Goal: Contribute content: Contribute content

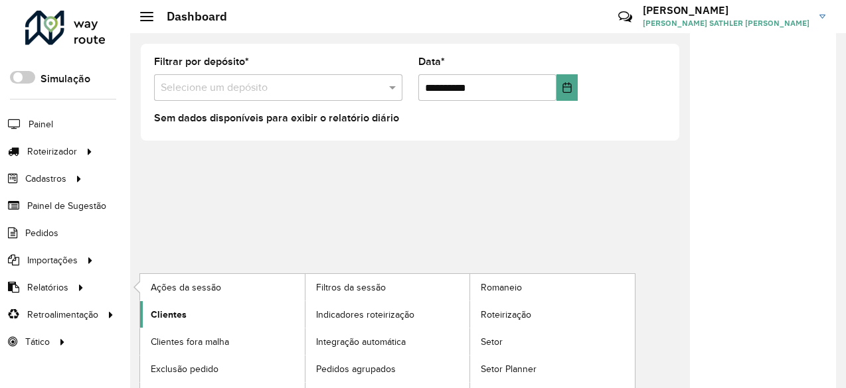
click at [178, 316] on span "Clientes" at bounding box center [169, 315] width 36 height 14
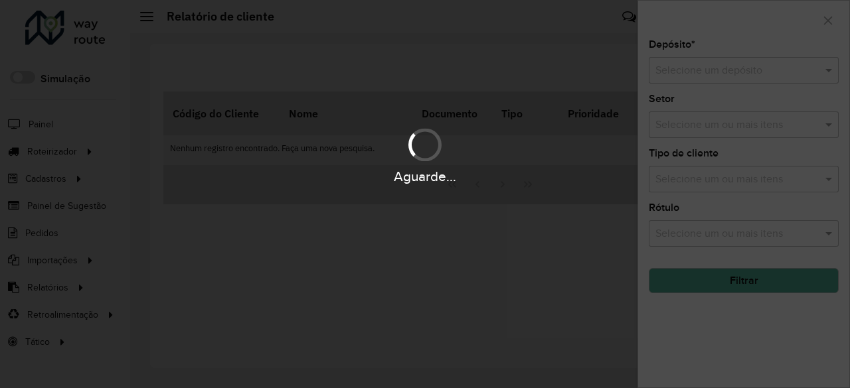
click at [745, 65] on div "Aguarde..." at bounding box center [425, 194] width 850 height 388
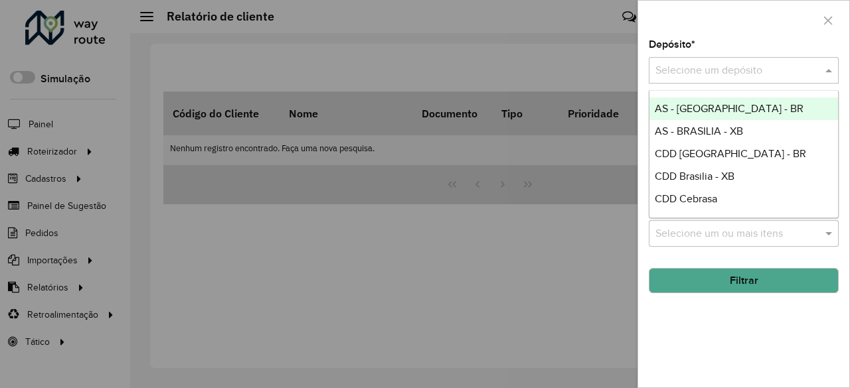
click at [743, 72] on input "text" at bounding box center [730, 71] width 150 height 16
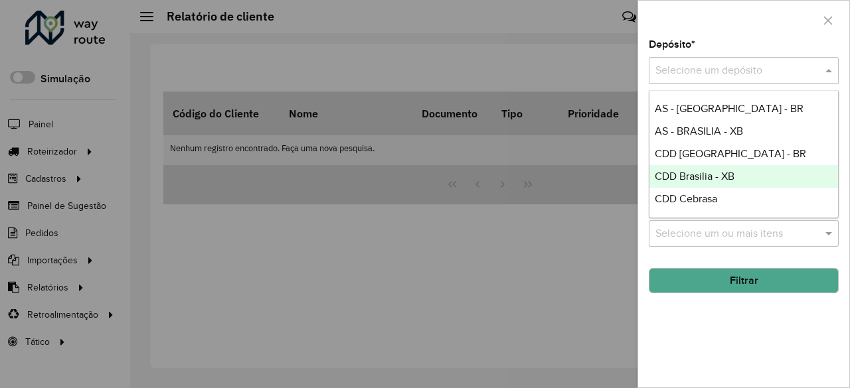
click at [701, 176] on span "CDD Brasilia - XB" at bounding box center [694, 176] width 80 height 11
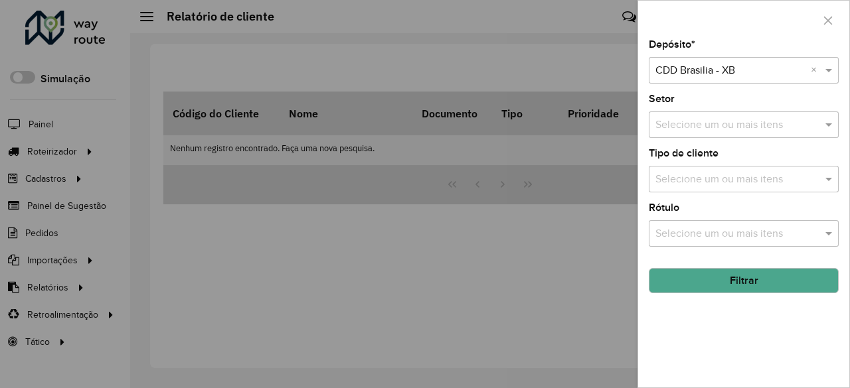
click at [737, 283] on button "Filtrar" at bounding box center [743, 280] width 190 height 25
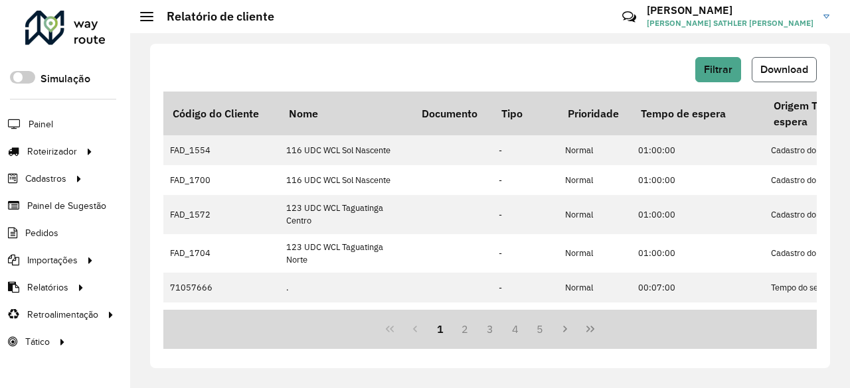
click at [789, 72] on span "Download" at bounding box center [784, 69] width 48 height 11
click at [653, 51] on div "Filtrar Download Código do Cliente Nome Documento Tipo Prioridade Tempo de espe…" at bounding box center [490, 206] width 680 height 325
click at [68, 199] on span "Painel de Sugestão" at bounding box center [68, 206] width 83 height 14
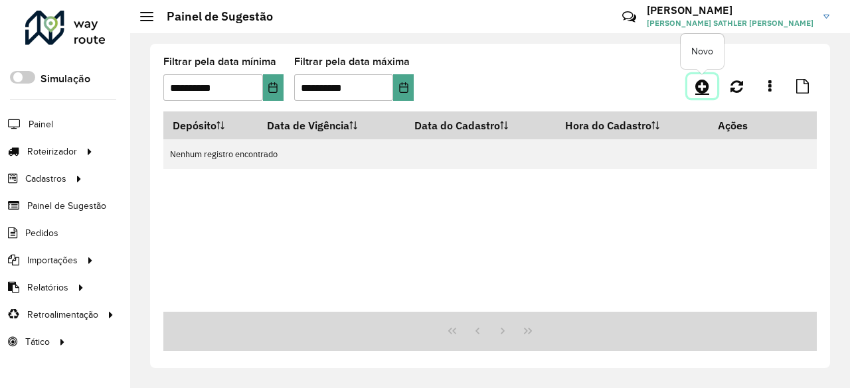
click at [697, 90] on icon at bounding box center [702, 86] width 14 height 16
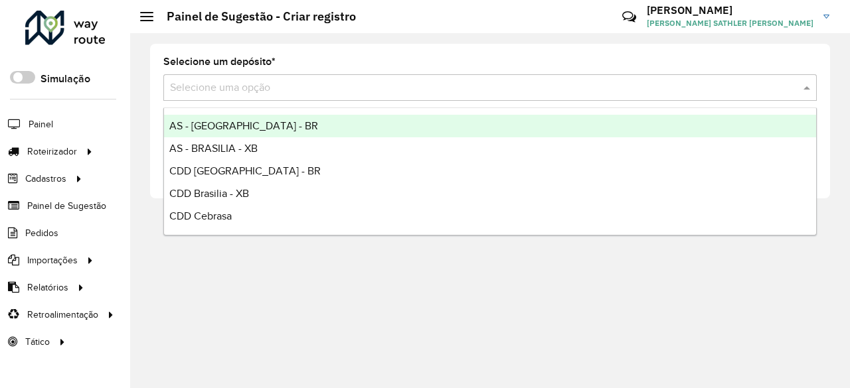
click at [214, 90] on input "text" at bounding box center [476, 88] width 613 height 16
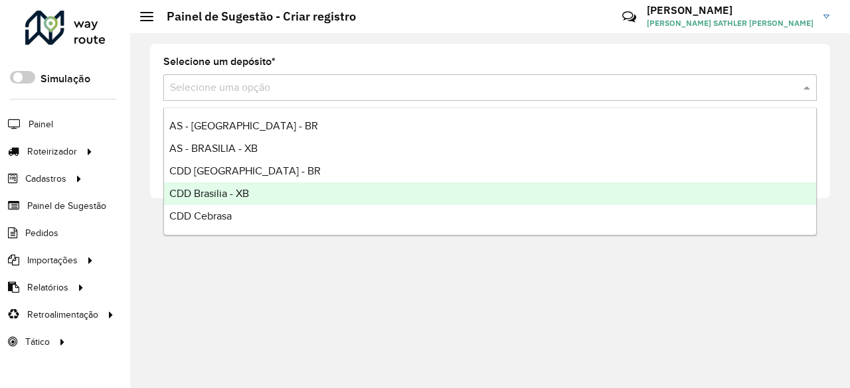
click at [218, 192] on span "CDD Brasilia - XB" at bounding box center [209, 193] width 80 height 11
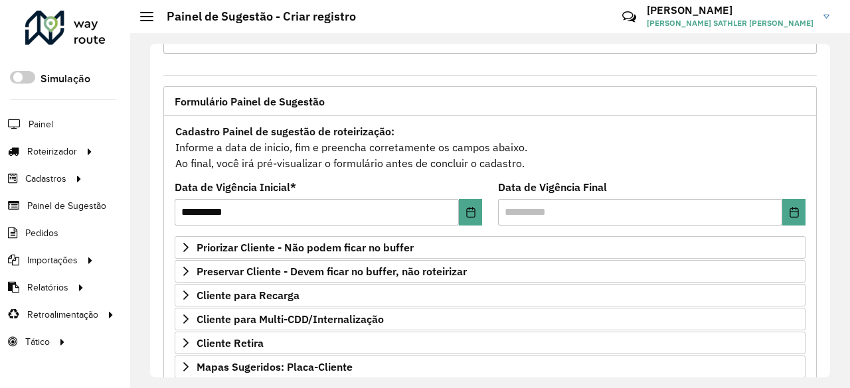
scroll to position [66, 0]
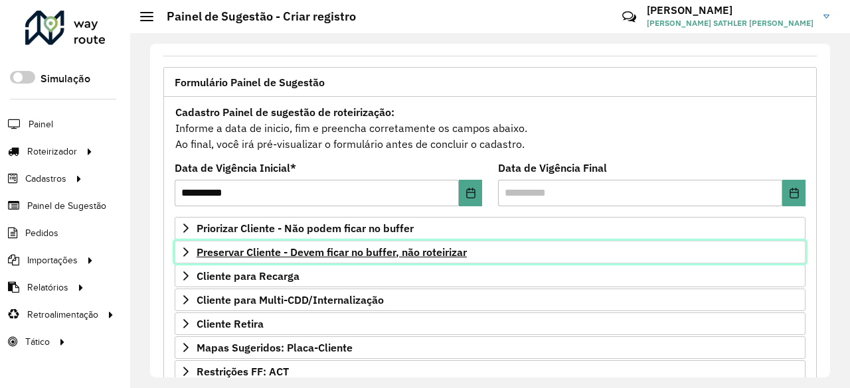
click at [214, 248] on span "Preservar Cliente - Devem ficar no buffer, não roteirizar" at bounding box center [331, 252] width 270 height 11
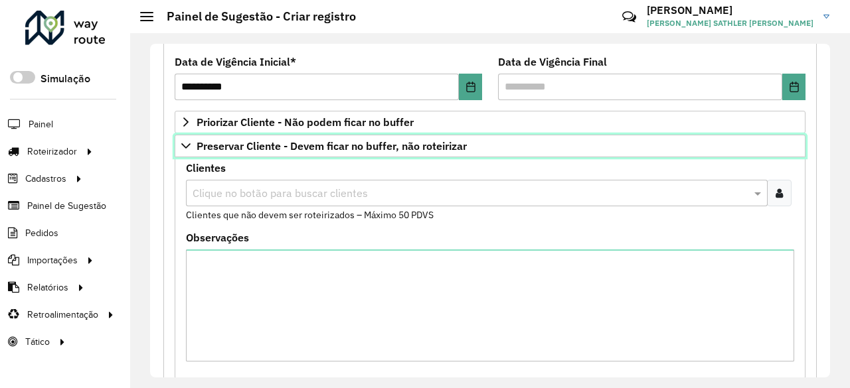
scroll to position [199, 0]
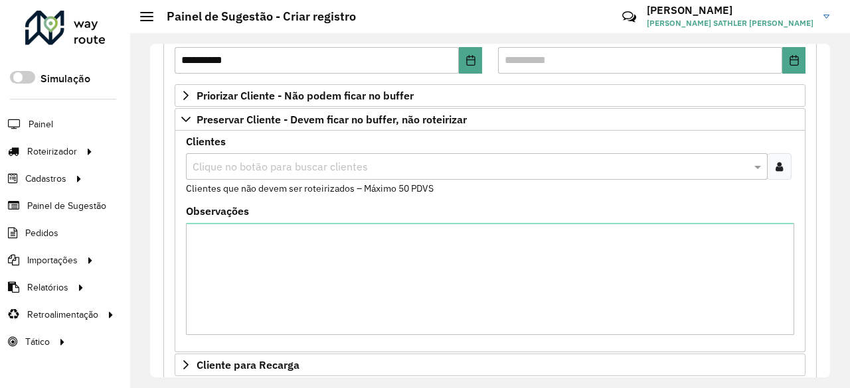
click at [260, 167] on input "text" at bounding box center [470, 167] width 562 height 16
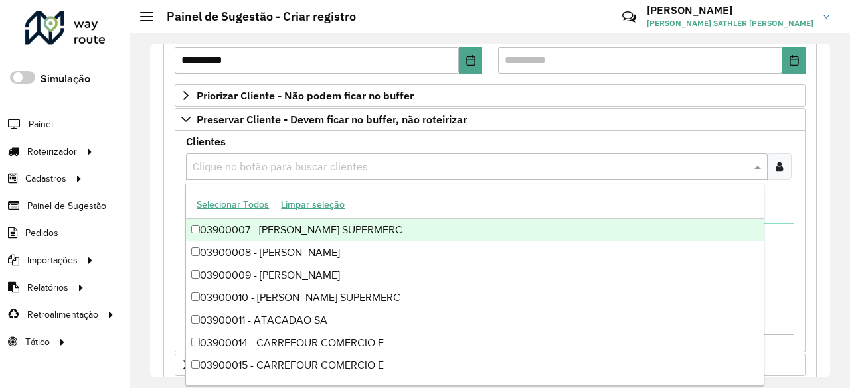
paste input "*****"
type input "*****"
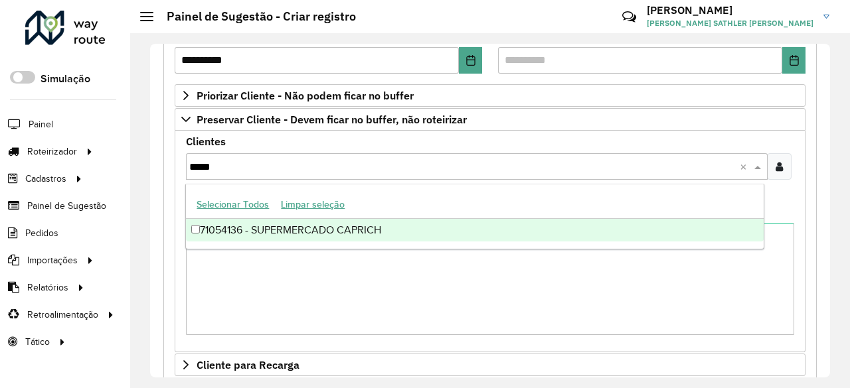
click at [266, 234] on div "71054136 - SUPERMERCADO CAPRICH" at bounding box center [474, 230] width 577 height 23
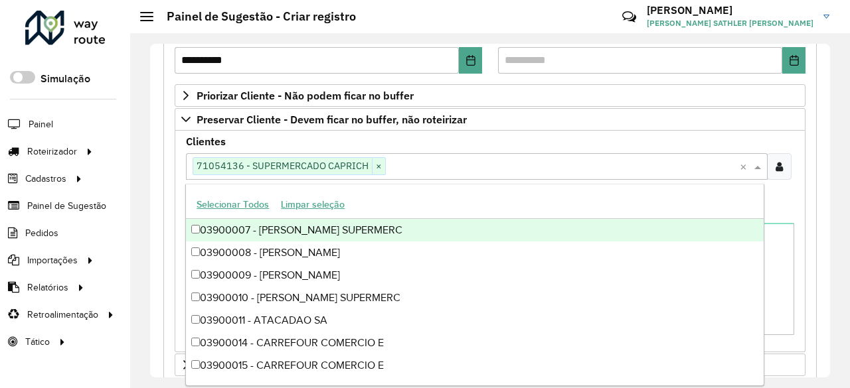
click at [485, 163] on input "text" at bounding box center [563, 167] width 354 height 16
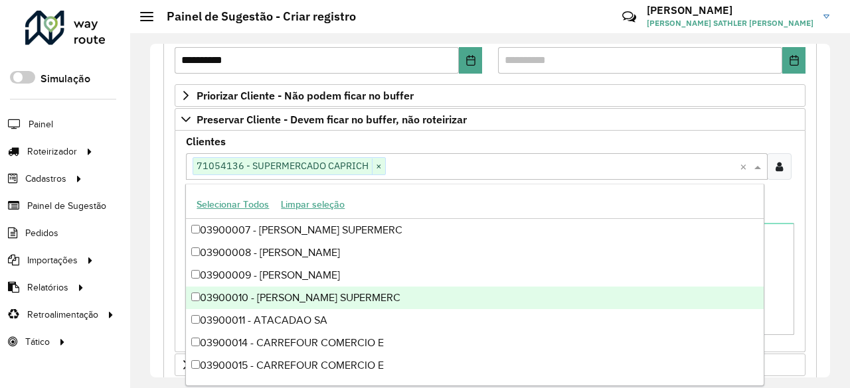
click at [793, 271] on formly-field "Observações" at bounding box center [490, 275] width 624 height 139
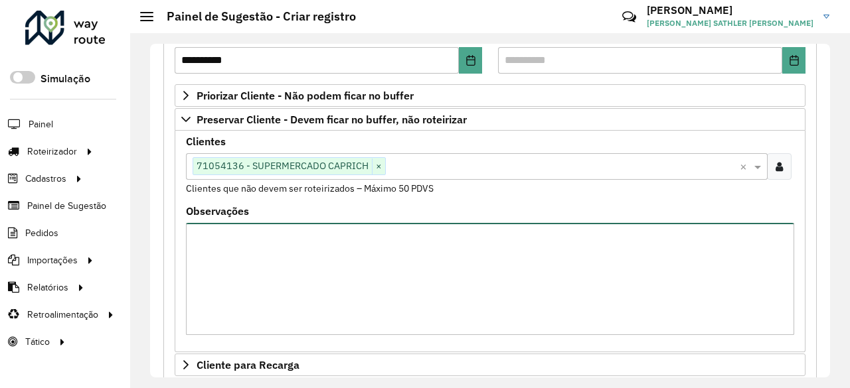
click at [235, 246] on textarea "Observações" at bounding box center [490, 279] width 608 height 112
type textarea "**********"
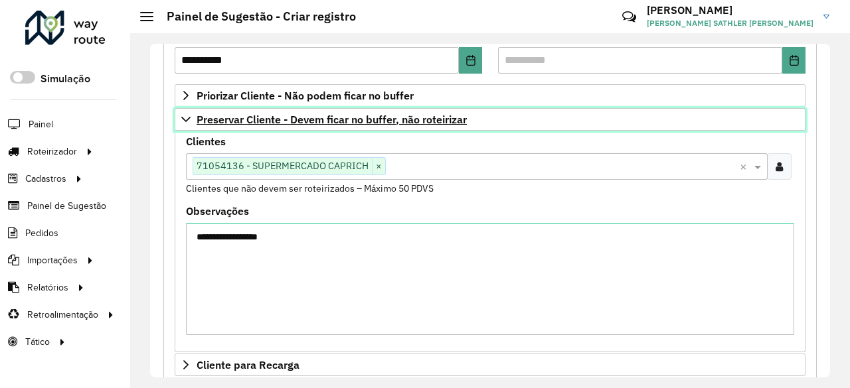
click at [192, 114] on link "Preservar Cliente - Devem ficar no buffer, não roteirizar" at bounding box center [490, 119] width 631 height 23
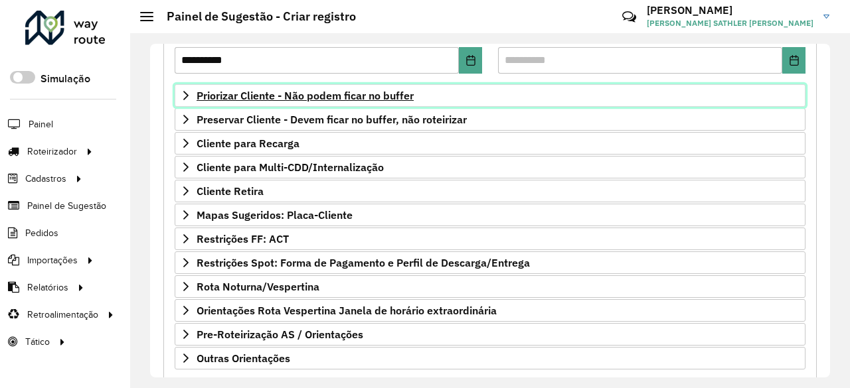
click at [186, 94] on icon at bounding box center [186, 95] width 11 height 11
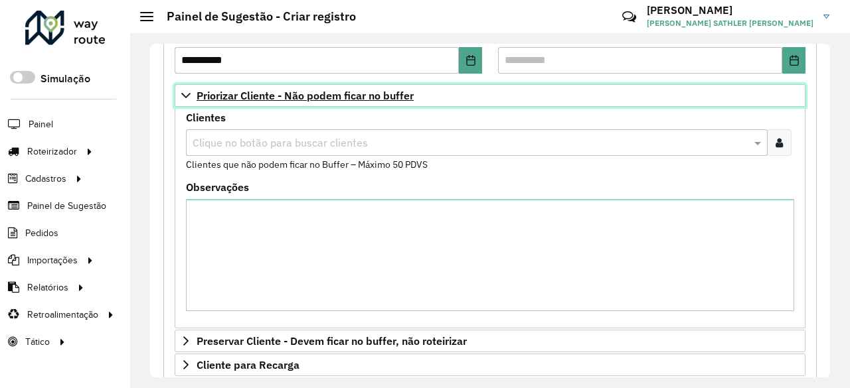
click at [186, 94] on icon at bounding box center [186, 95] width 11 height 11
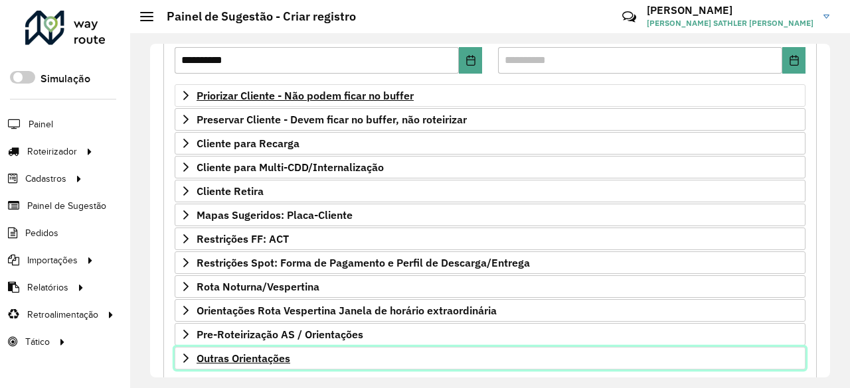
click at [189, 355] on icon at bounding box center [186, 358] width 11 height 11
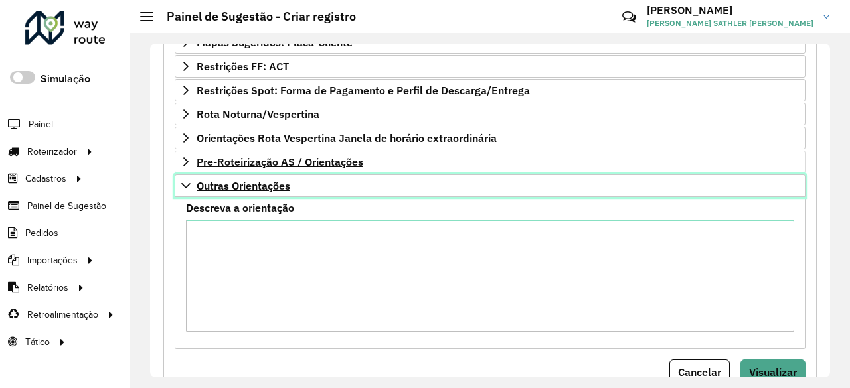
scroll to position [351, 0]
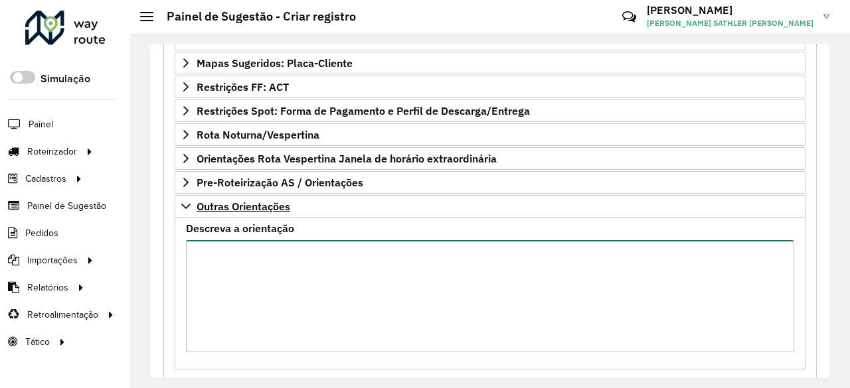
click at [230, 253] on textarea "Descreva a orientação" at bounding box center [490, 296] width 608 height 112
paste textarea "**********"
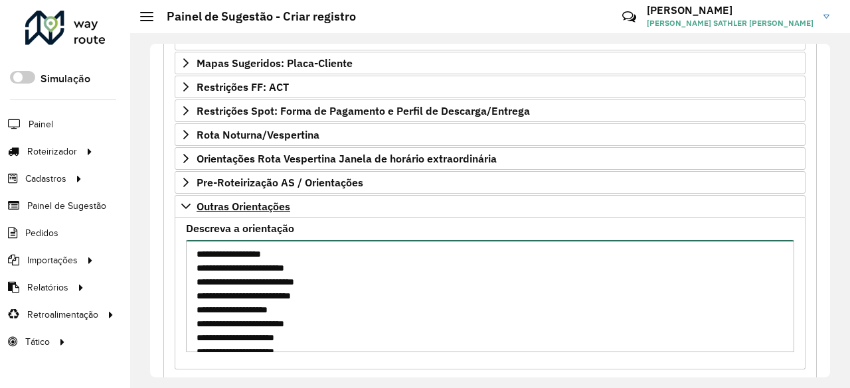
scroll to position [75, 0]
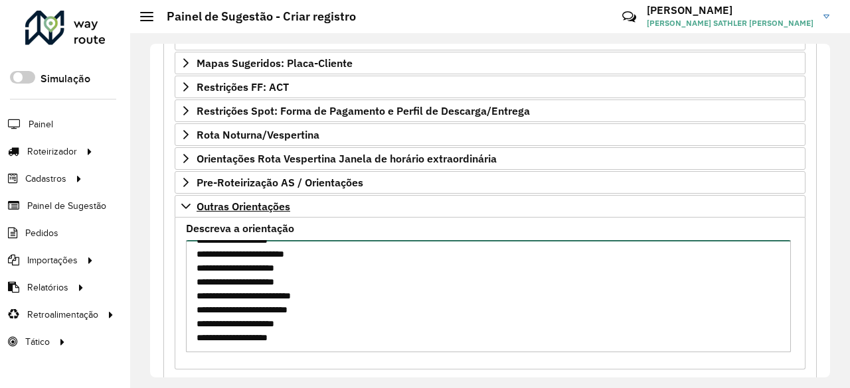
click at [271, 324] on textarea "**********" at bounding box center [488, 296] width 605 height 112
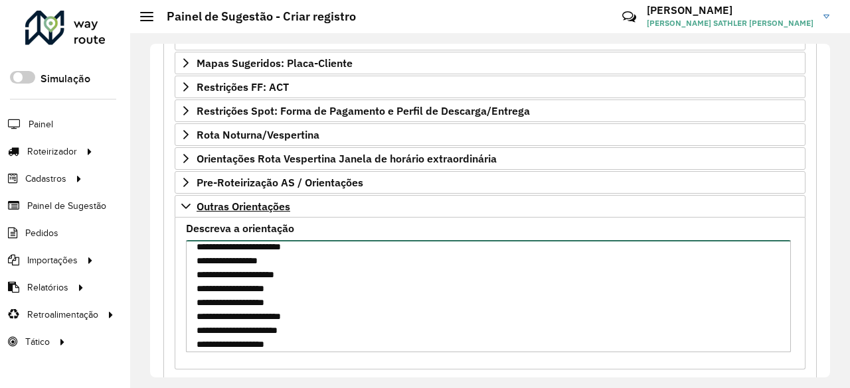
scroll to position [84, 0]
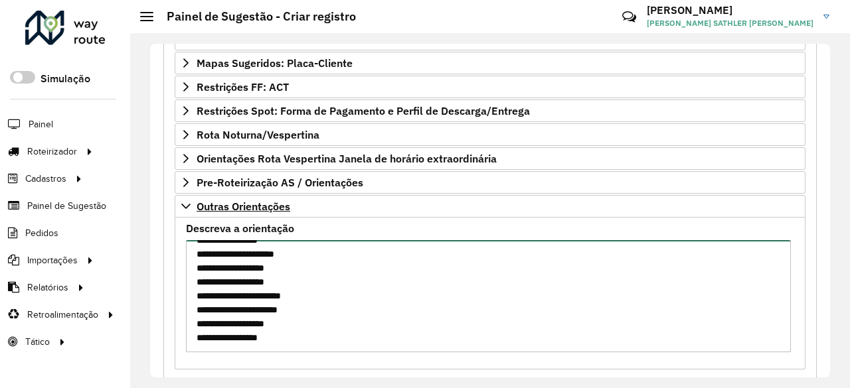
click at [321, 315] on textarea "**********" at bounding box center [488, 296] width 605 height 112
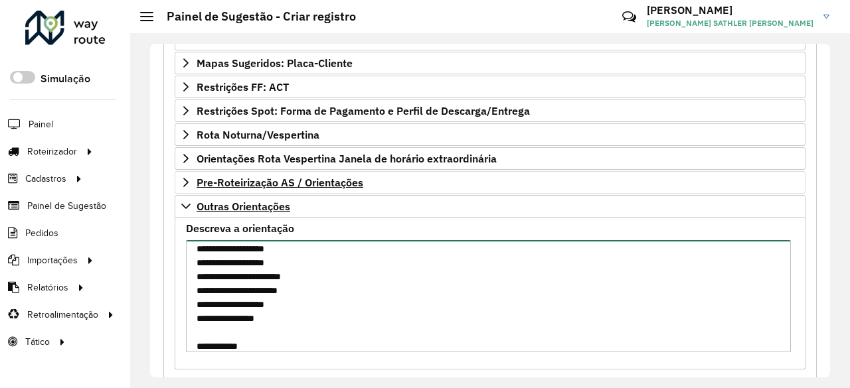
type textarea "**********"
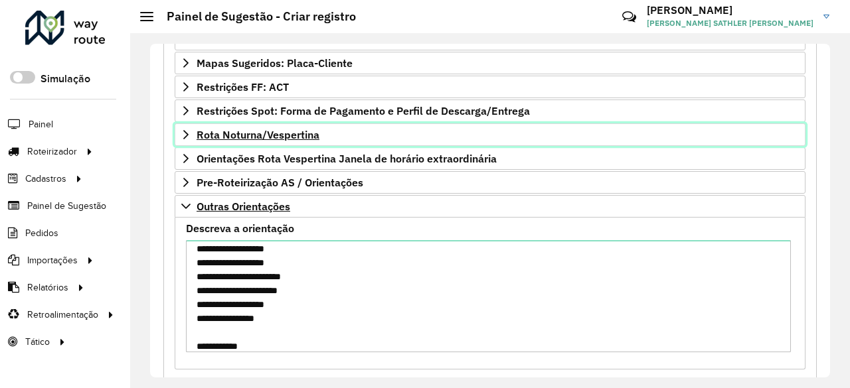
click at [185, 129] on icon at bounding box center [186, 134] width 11 height 11
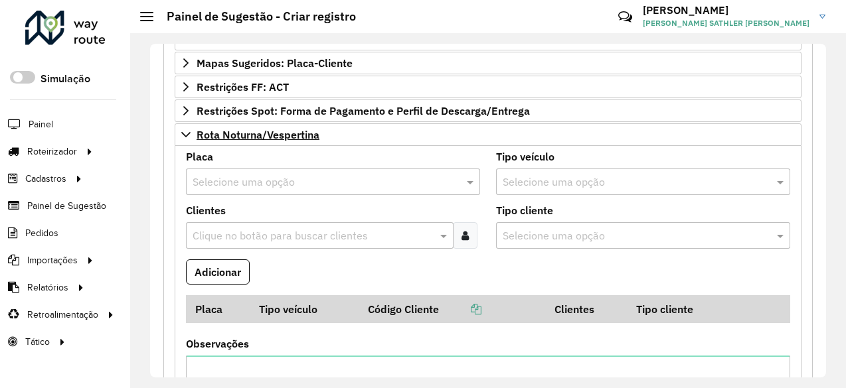
click at [234, 175] on input "text" at bounding box center [319, 183] width 254 height 16
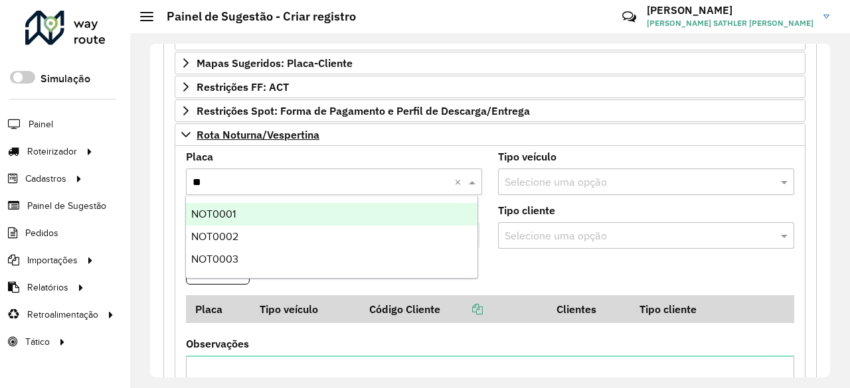
type input "***"
click at [236, 222] on div "NOT0001" at bounding box center [331, 214] width 291 height 23
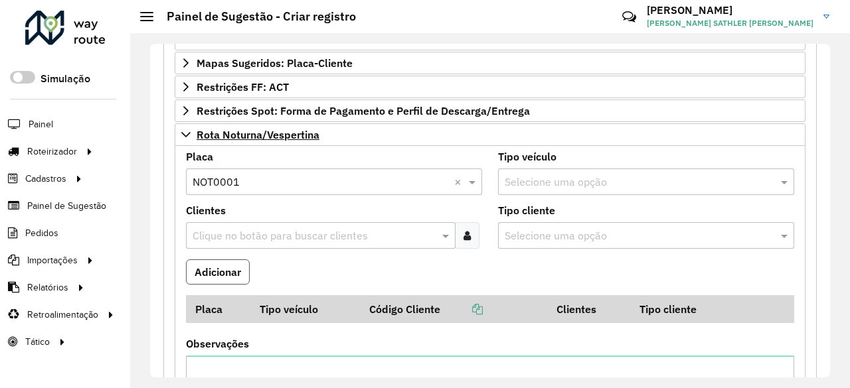
click at [220, 265] on button "Adicionar" at bounding box center [218, 272] width 64 height 25
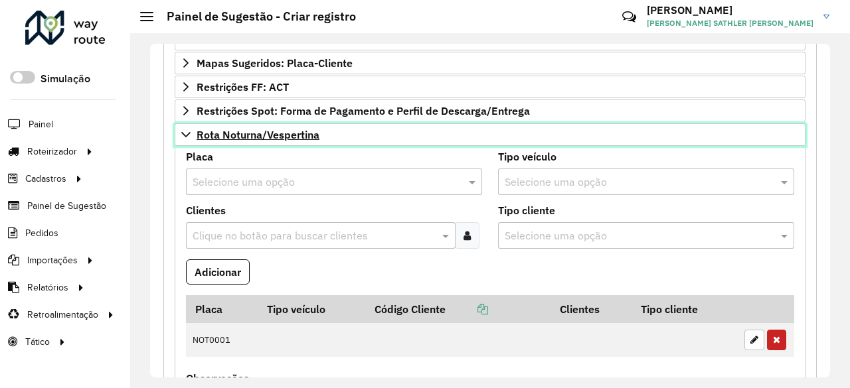
click at [188, 130] on icon at bounding box center [186, 134] width 11 height 11
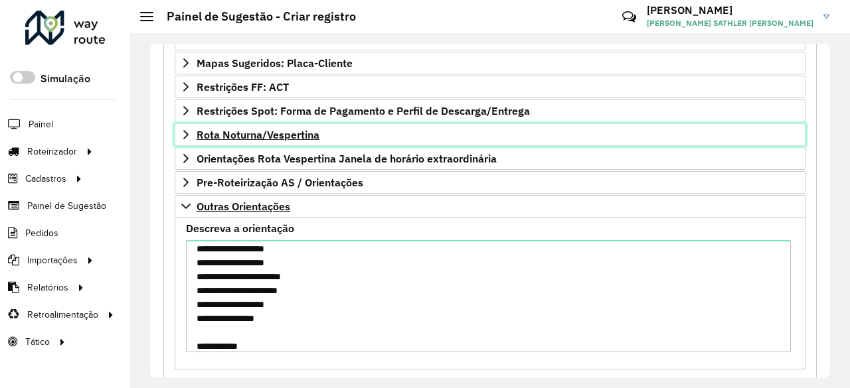
click at [191, 129] on link "Rota Noturna/Vespertina" at bounding box center [490, 134] width 631 height 23
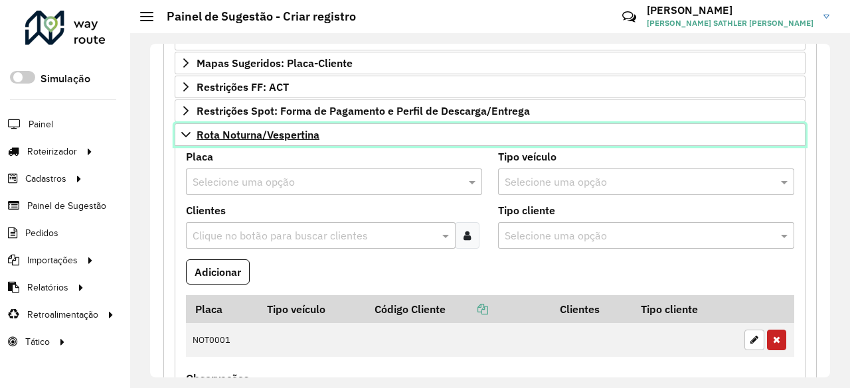
click at [183, 131] on icon at bounding box center [186, 134] width 11 height 11
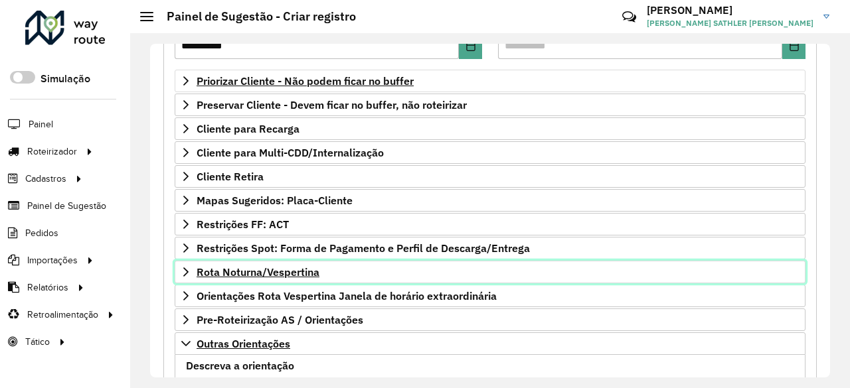
scroll to position [218, 0]
